Goal: Task Accomplishment & Management: Manage account settings

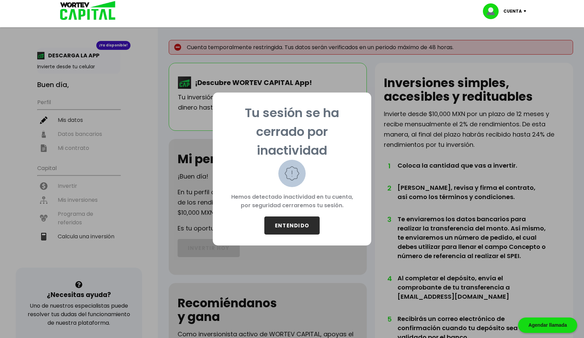
click at [293, 231] on button "ENTENDIDO" at bounding box center [291, 226] width 55 height 18
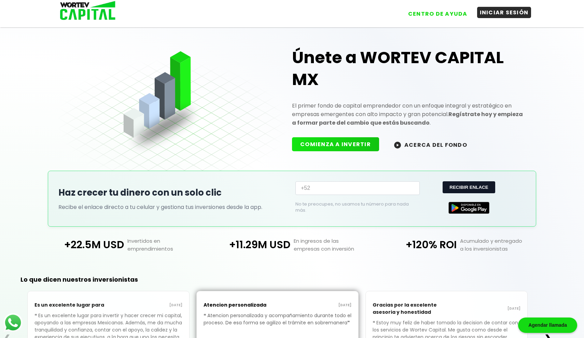
click at [491, 14] on button "INICIAR SESIÓN" at bounding box center [504, 12] width 54 height 11
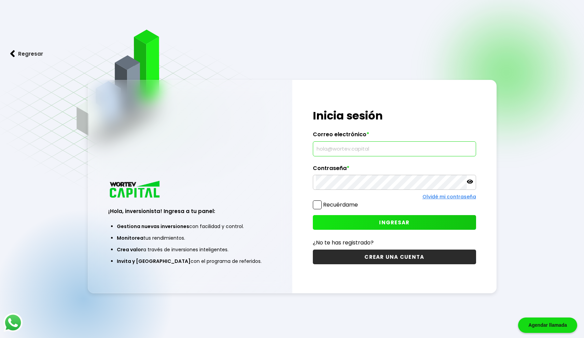
type input "[EMAIL_ADDRESS][DOMAIN_NAME]"
click at [346, 219] on button "INGRESAR" at bounding box center [394, 222] width 163 height 15
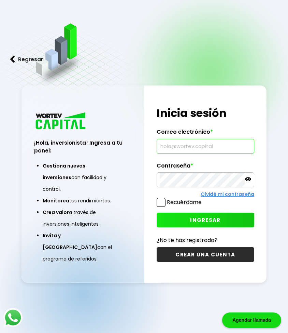
type input "[EMAIL_ADDRESS][DOMAIN_NAME]"
click at [197, 228] on div "¡Hola, inversionista! Ingresa tus credenciales para iniciar sesión Inicia sesió…" at bounding box center [205, 183] width 122 height 197
click at [202, 219] on span "INGRESAR" at bounding box center [205, 219] width 30 height 7
type input "[EMAIL_ADDRESS][DOMAIN_NAME]"
click at [180, 219] on button "INGRESAR" at bounding box center [206, 219] width 98 height 15
